Goal: Task Accomplishment & Management: Use online tool/utility

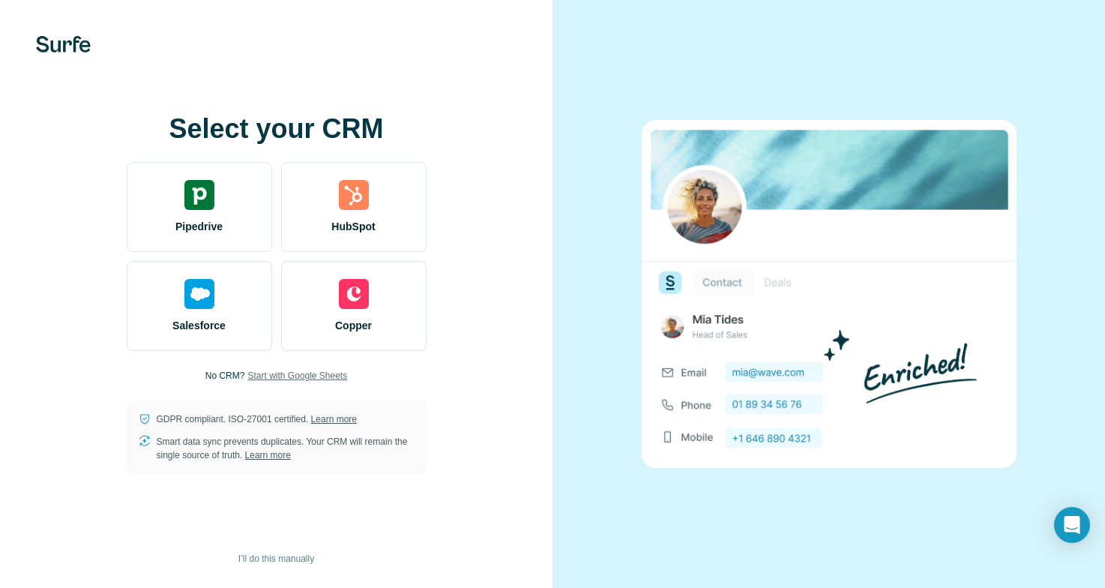
click at [327, 374] on span "Start with Google Sheets" at bounding box center [297, 375] width 100 height 13
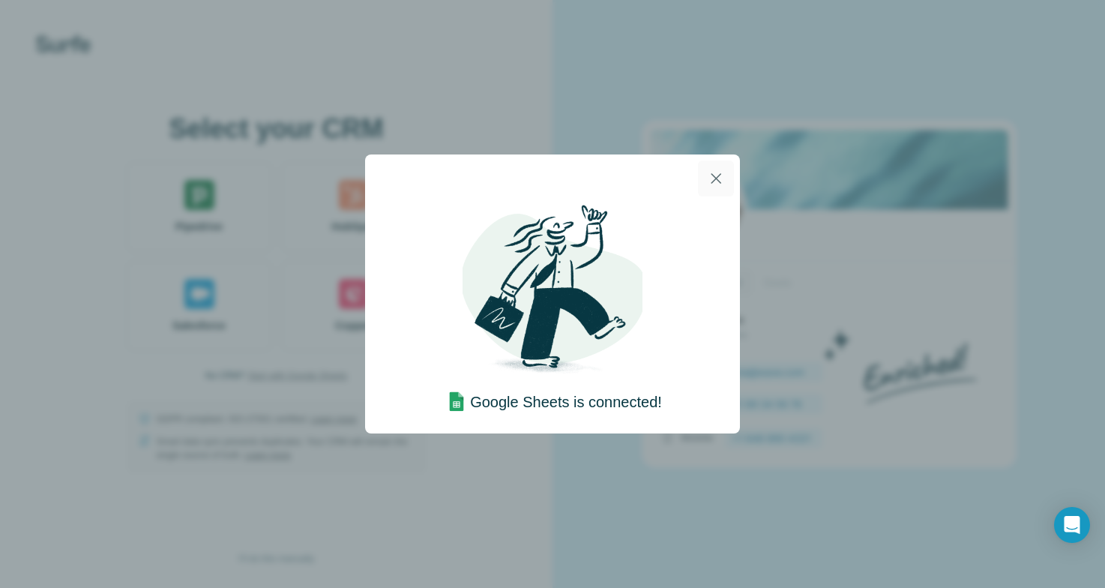
click at [713, 178] on icon "button" at bounding box center [716, 178] width 18 height 18
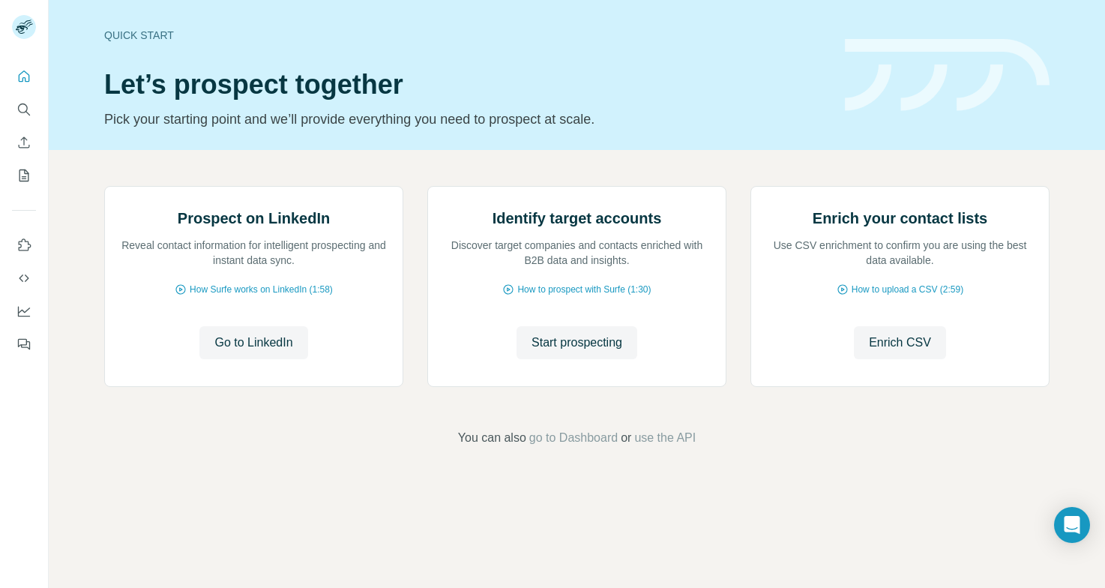
click at [674, 104] on div "Quick start Let’s prospect together Pick your starting point and we’ll provide …" at bounding box center [465, 74] width 722 height 109
